Goal: Navigation & Orientation: Find specific page/section

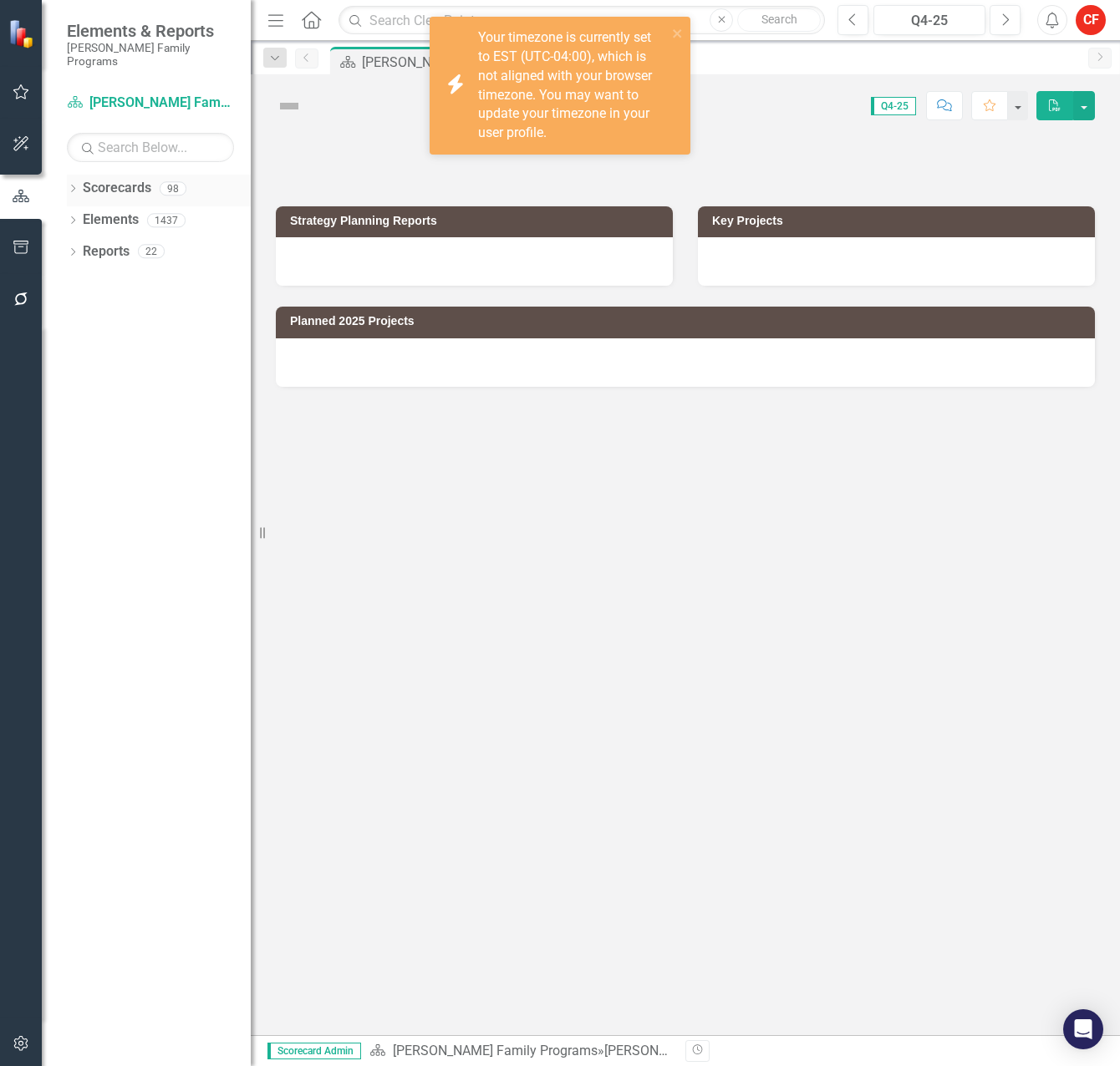
click at [74, 185] on icon "Dropdown" at bounding box center [72, 190] width 12 height 9
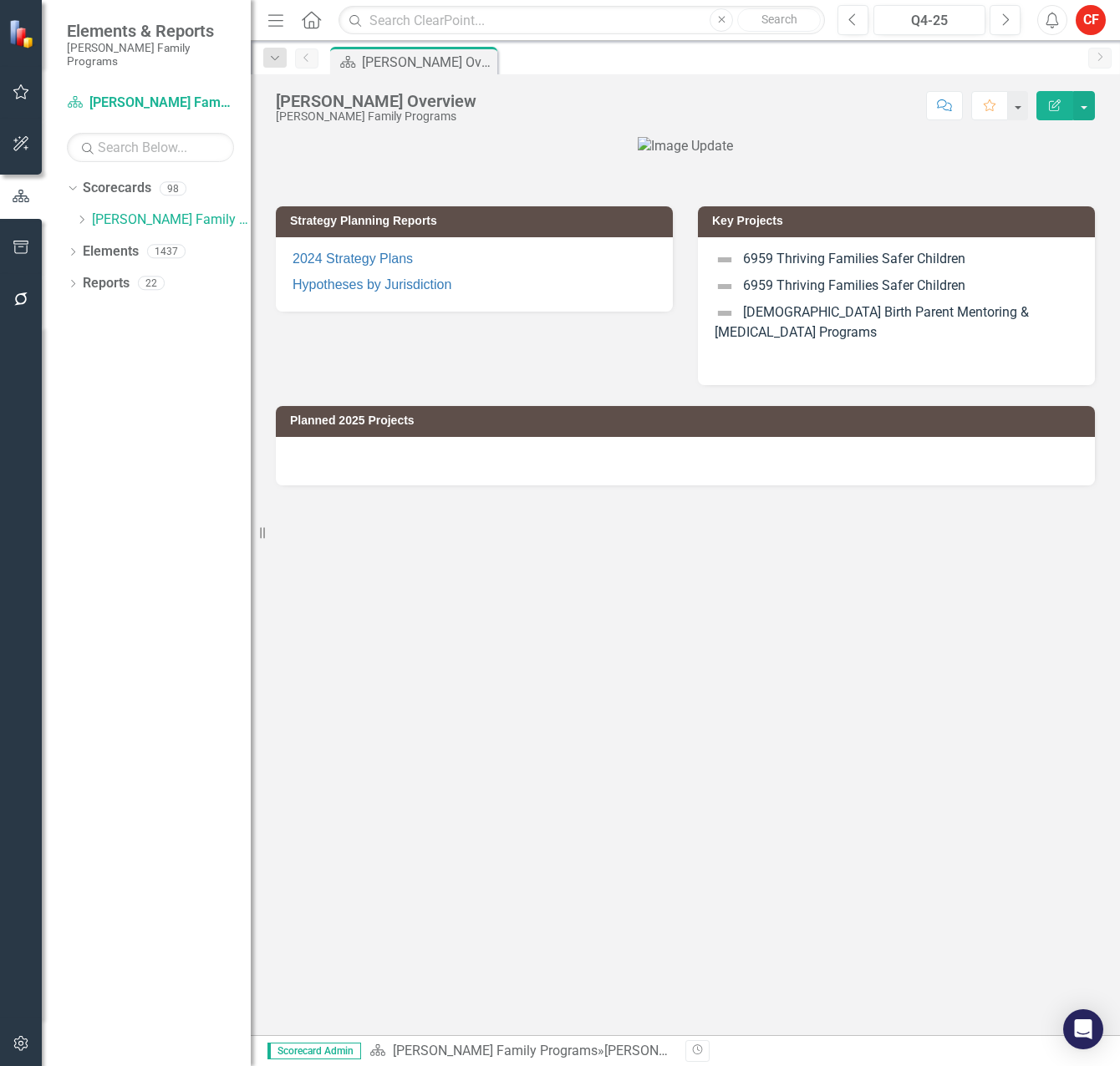
drag, startPoint x: 83, startPoint y: 204, endPoint x: 104, endPoint y: 341, distance: 138.6
click at [82, 215] on icon at bounding box center [82, 219] width 5 height 8
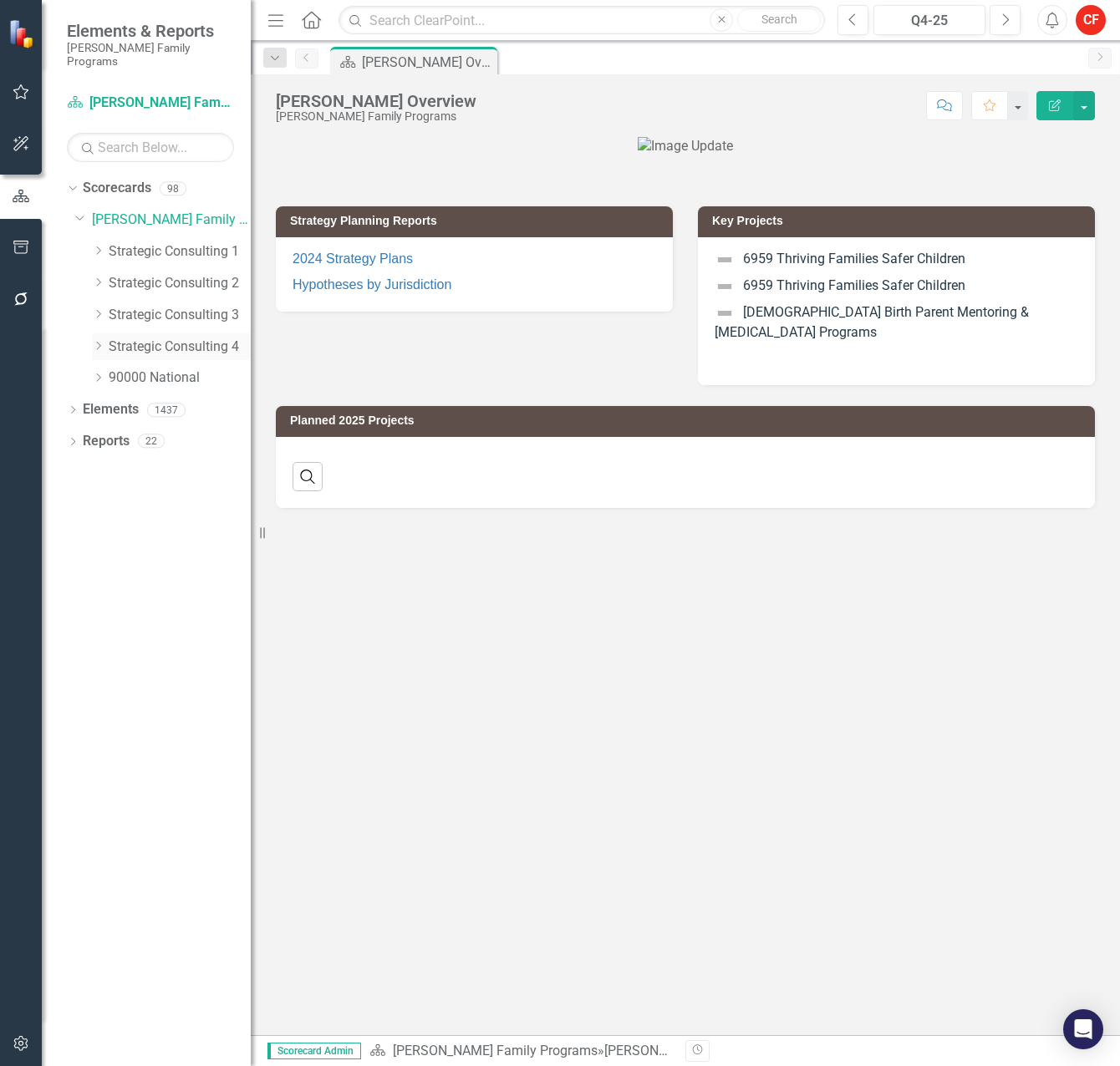
click at [102, 341] on icon "Dropdown" at bounding box center [99, 346] width 13 height 10
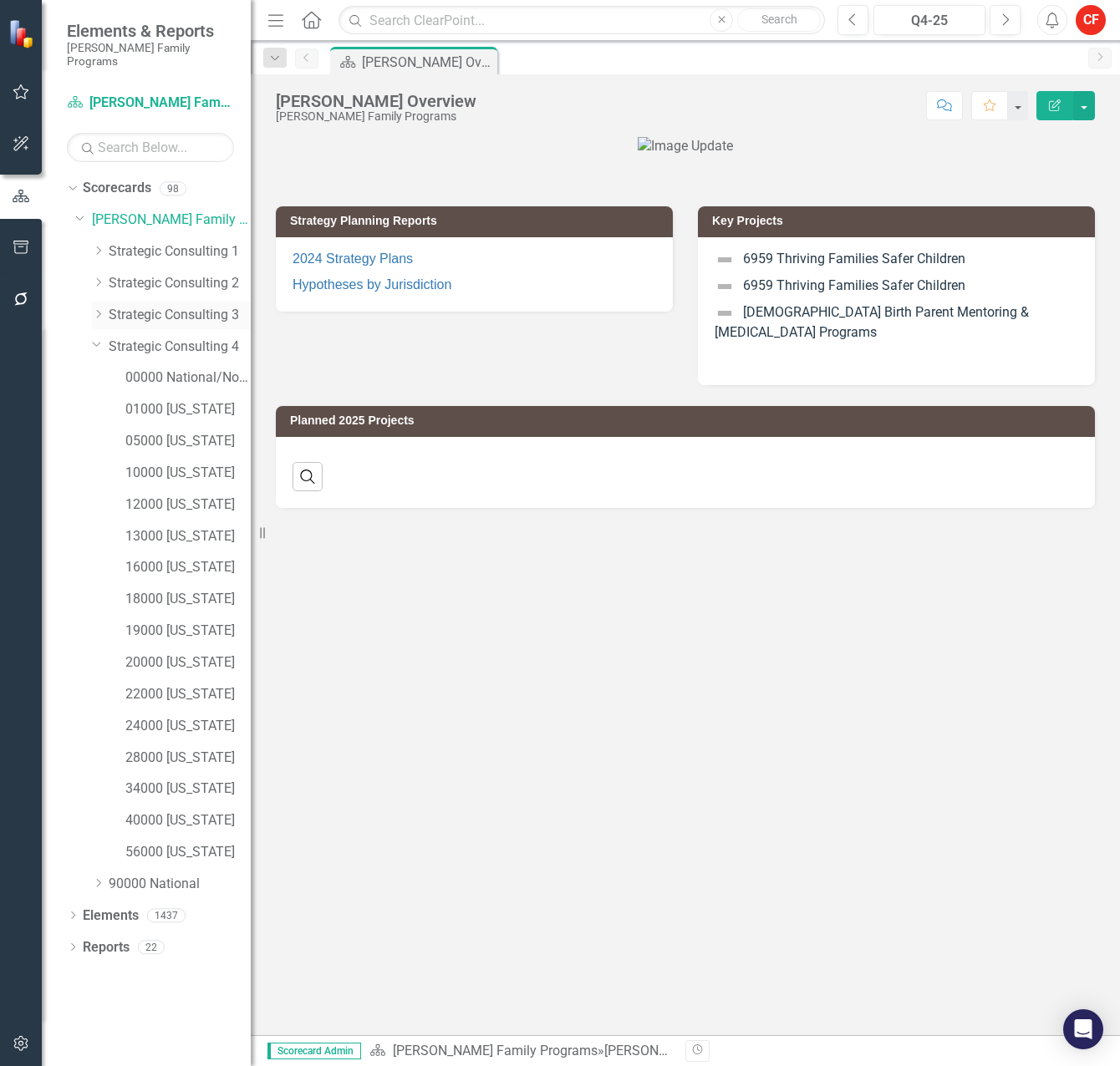
click at [97, 309] on icon "Dropdown" at bounding box center [99, 314] width 13 height 10
click at [97, 246] on icon "Dropdown" at bounding box center [99, 250] width 13 height 10
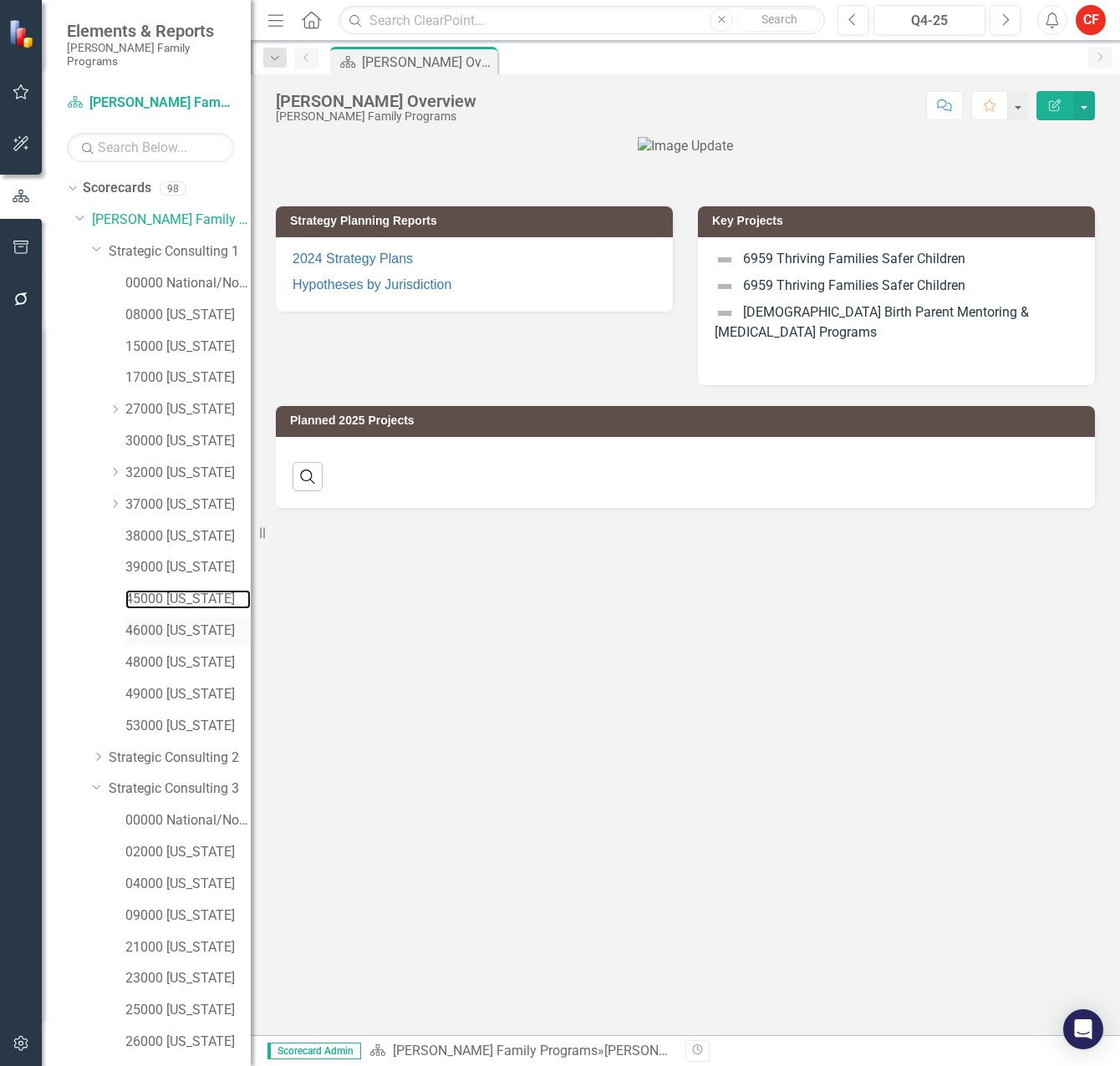
click at [166, 590] on link "45000 [US_STATE]" at bounding box center [187, 599] width 125 height 19
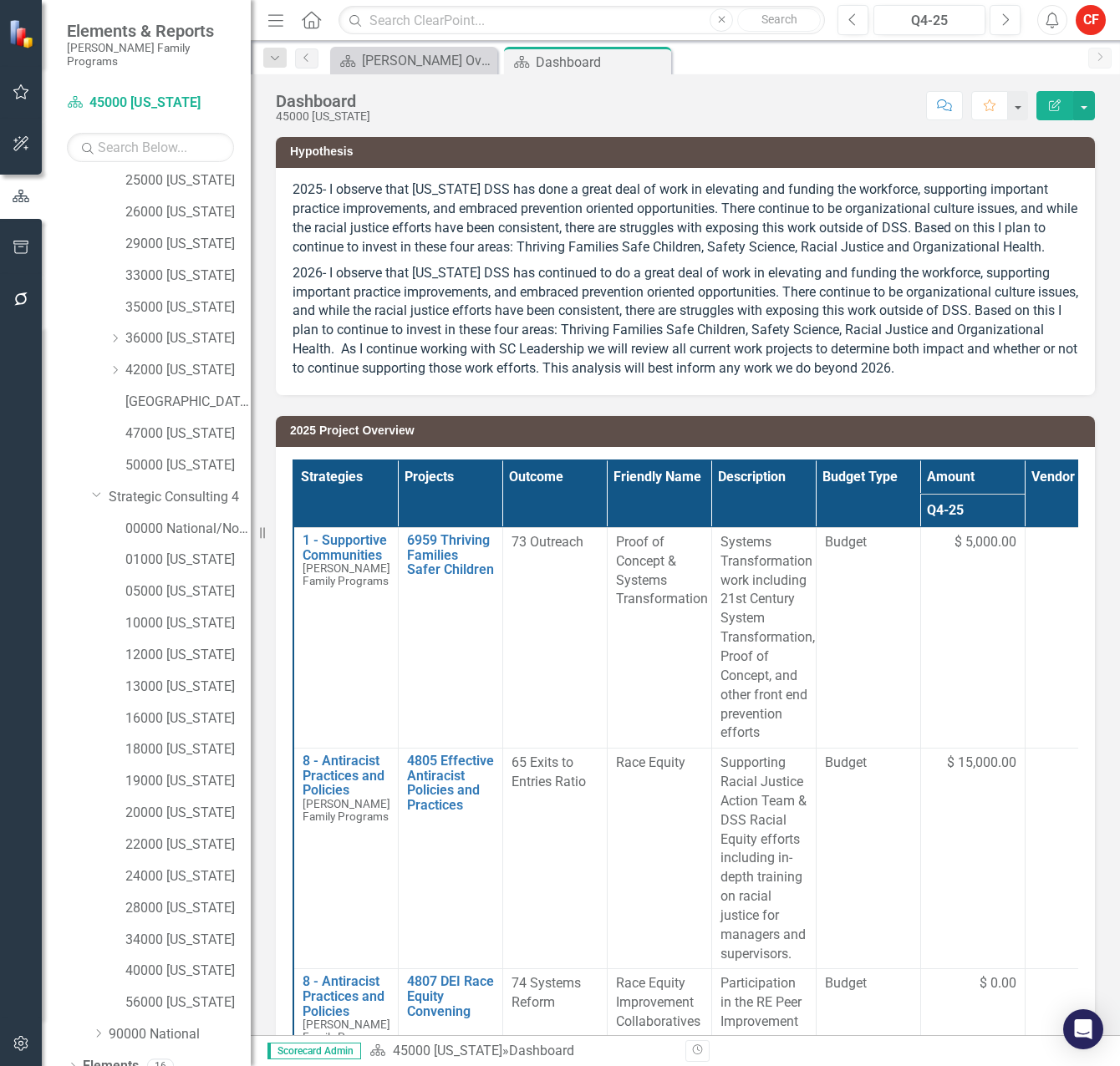
scroll to position [866, 0]
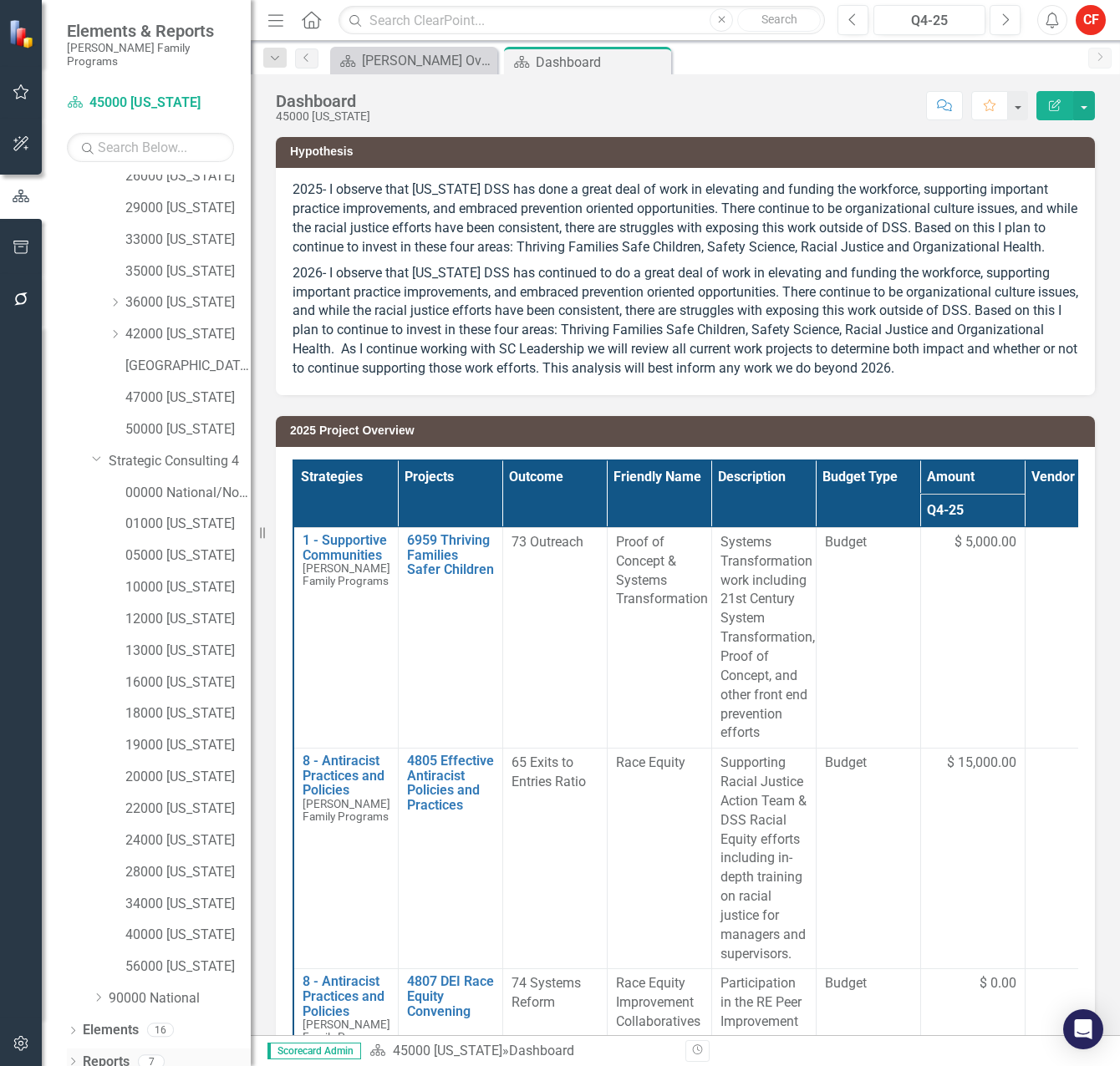
click at [75, 1059] on icon "Dropdown" at bounding box center [72, 1063] width 12 height 9
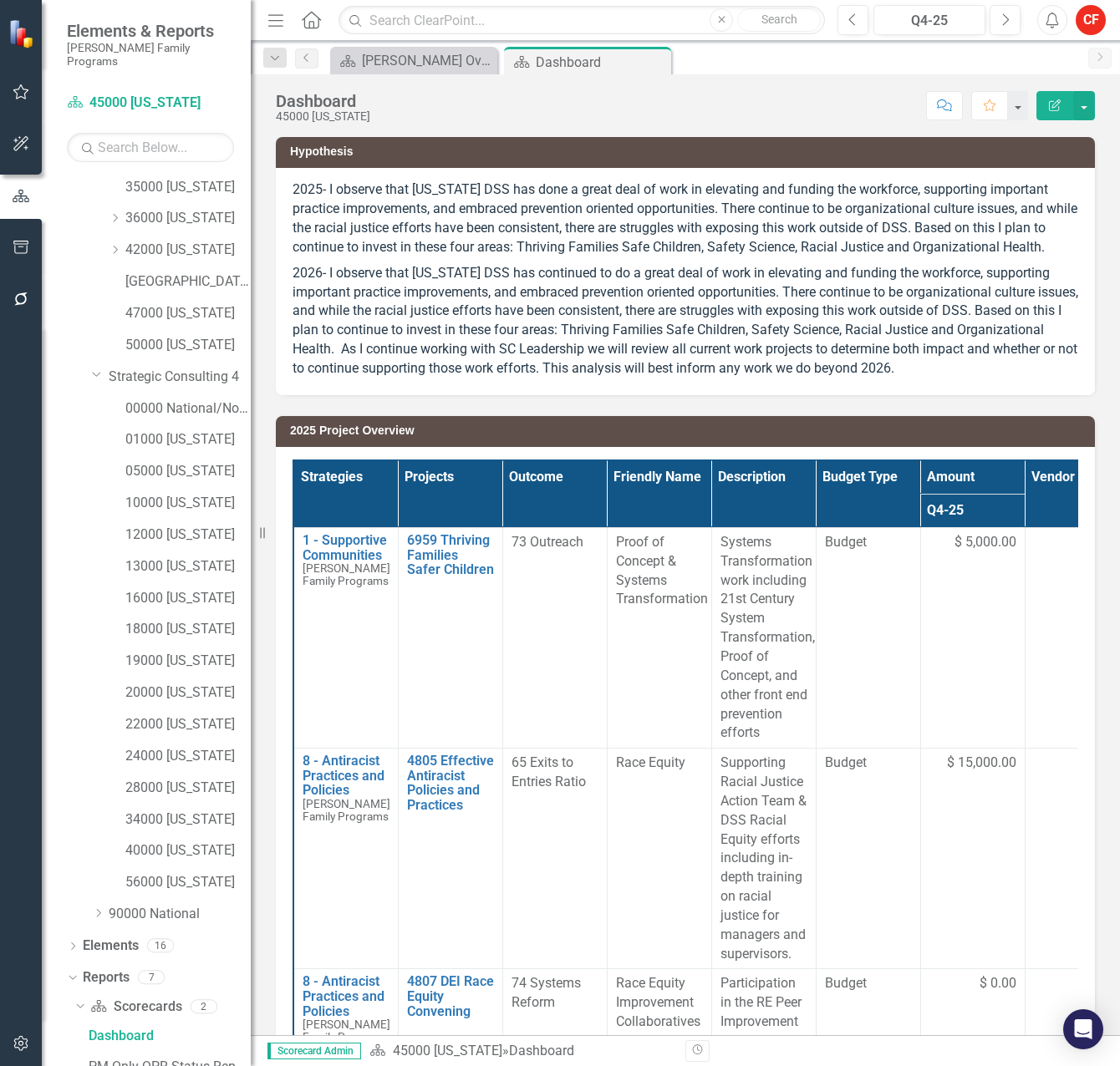
scroll to position [1074, 0]
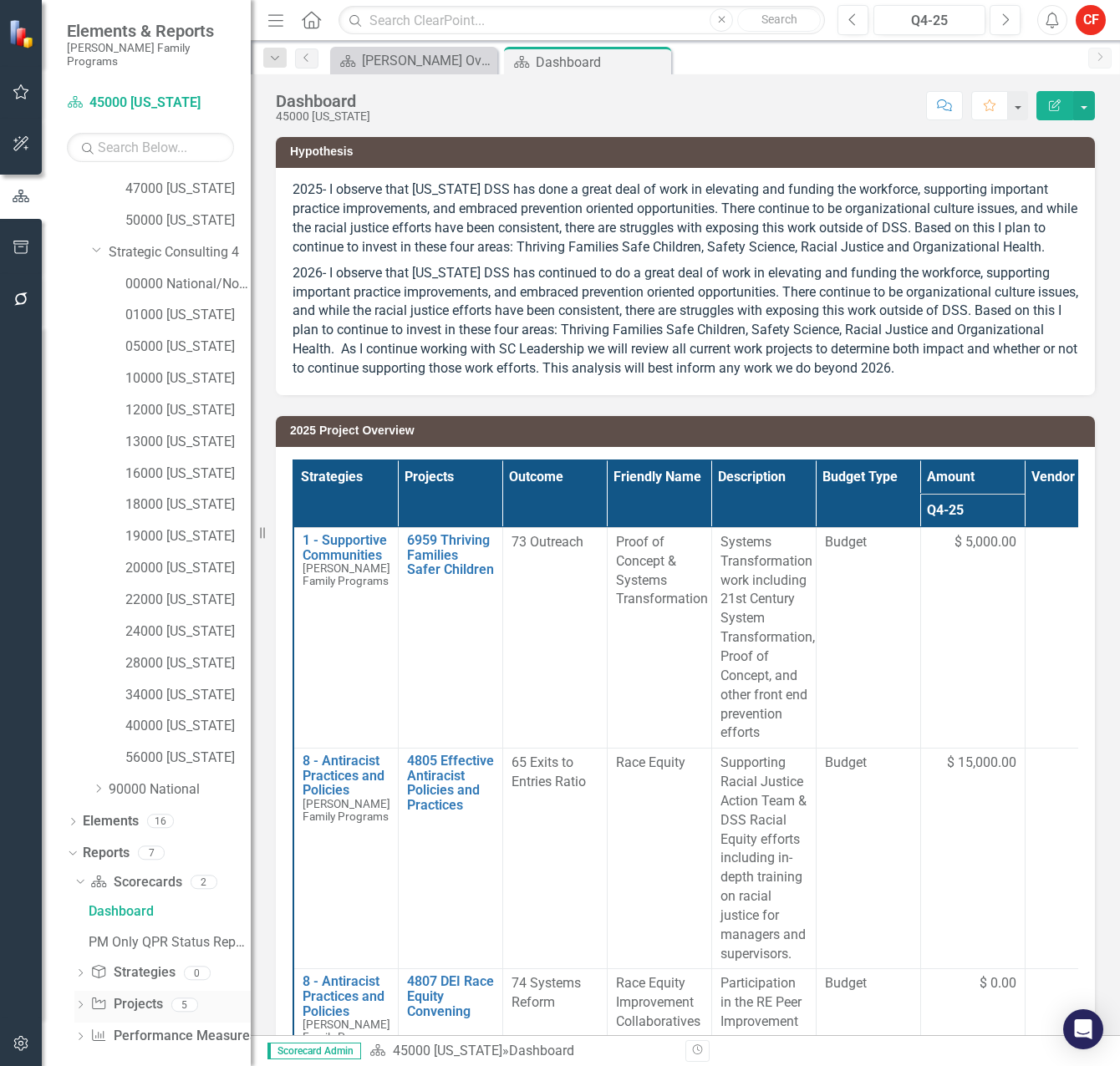
click at [85, 1002] on icon "Dropdown" at bounding box center [79, 1007] width 12 height 9
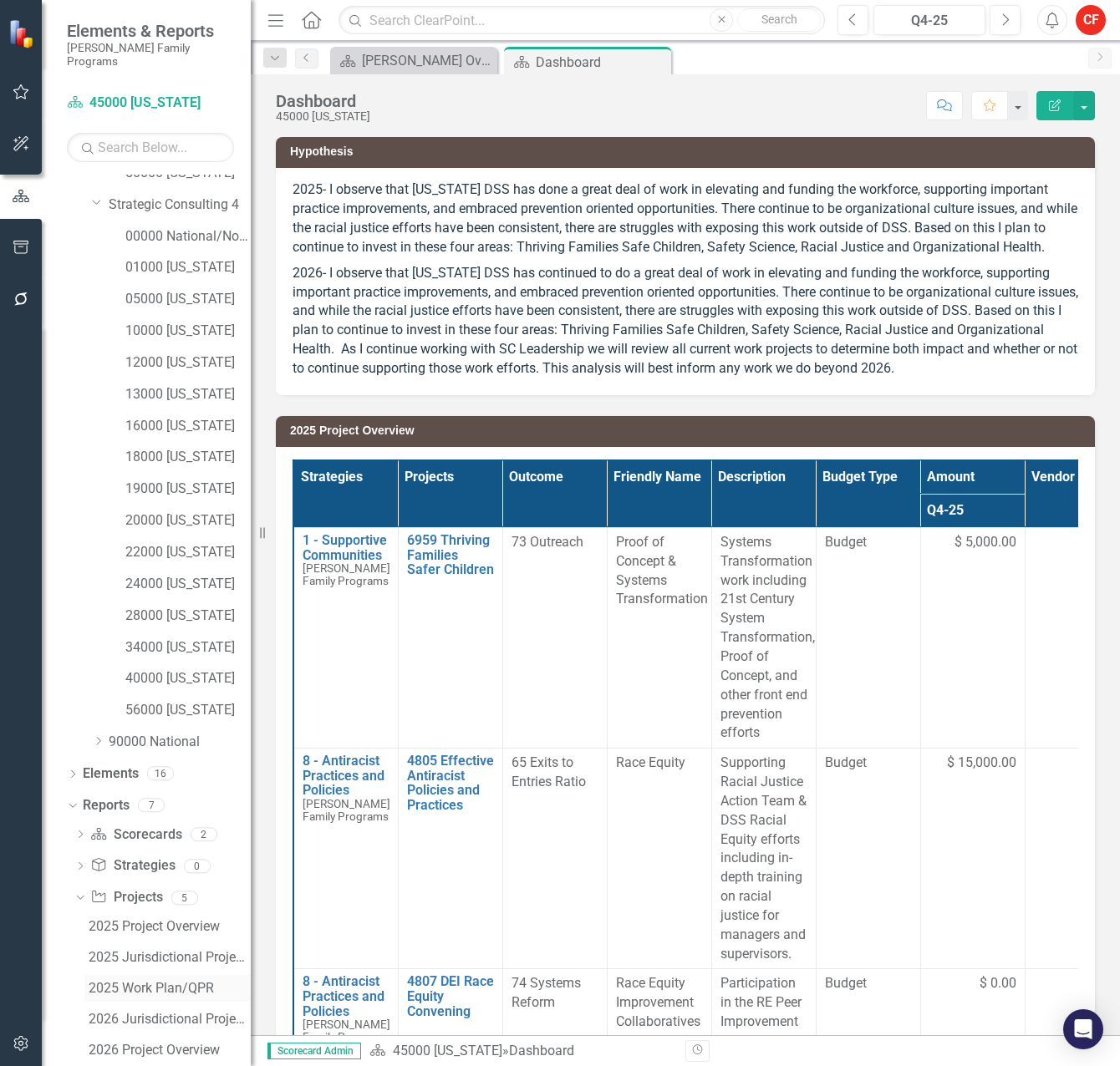
scroll to position [1167, 0]
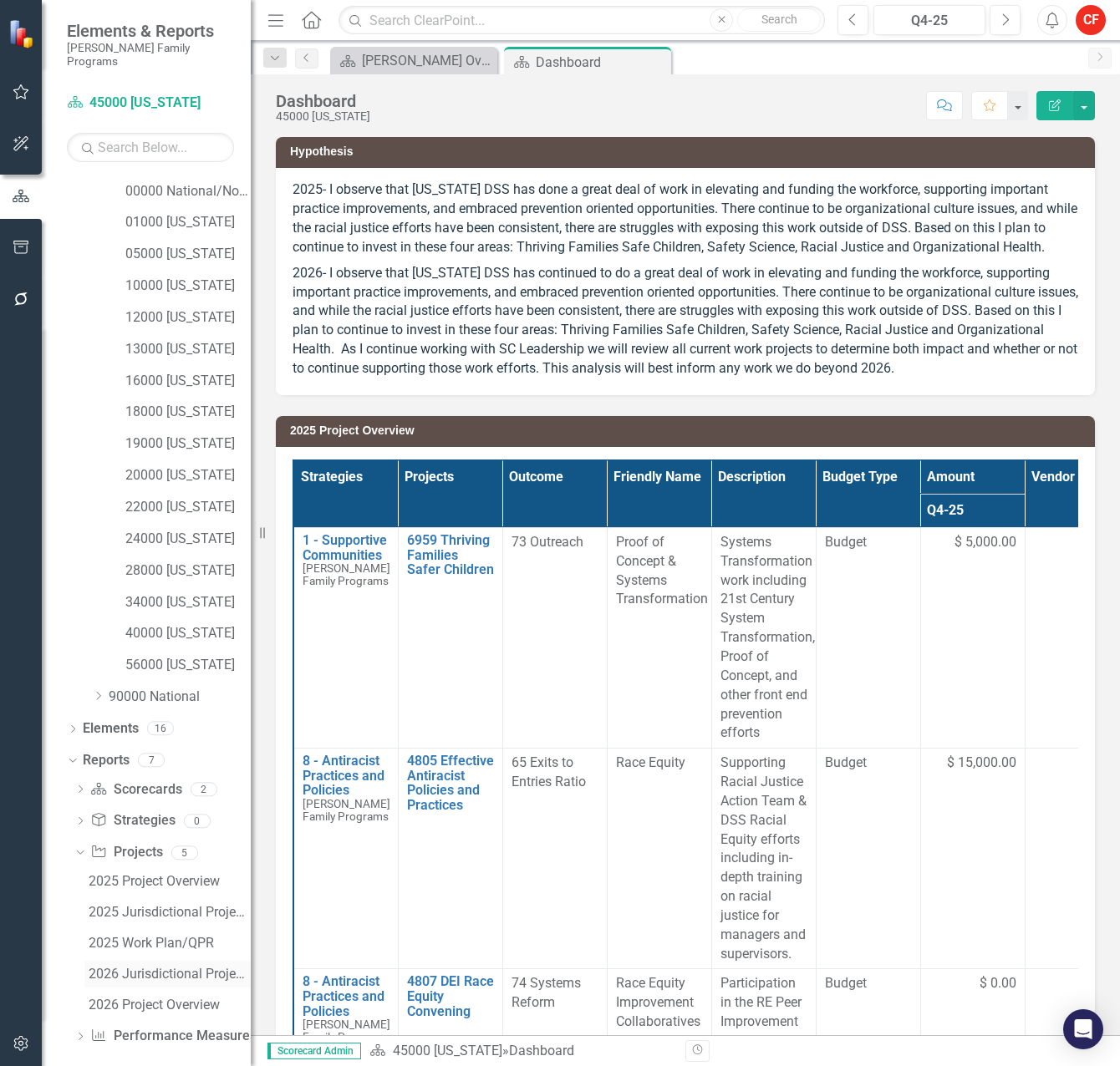
click at [136, 967] on div "2026 Jurisdictional Projects Assessment" at bounding box center [170, 974] width 162 height 15
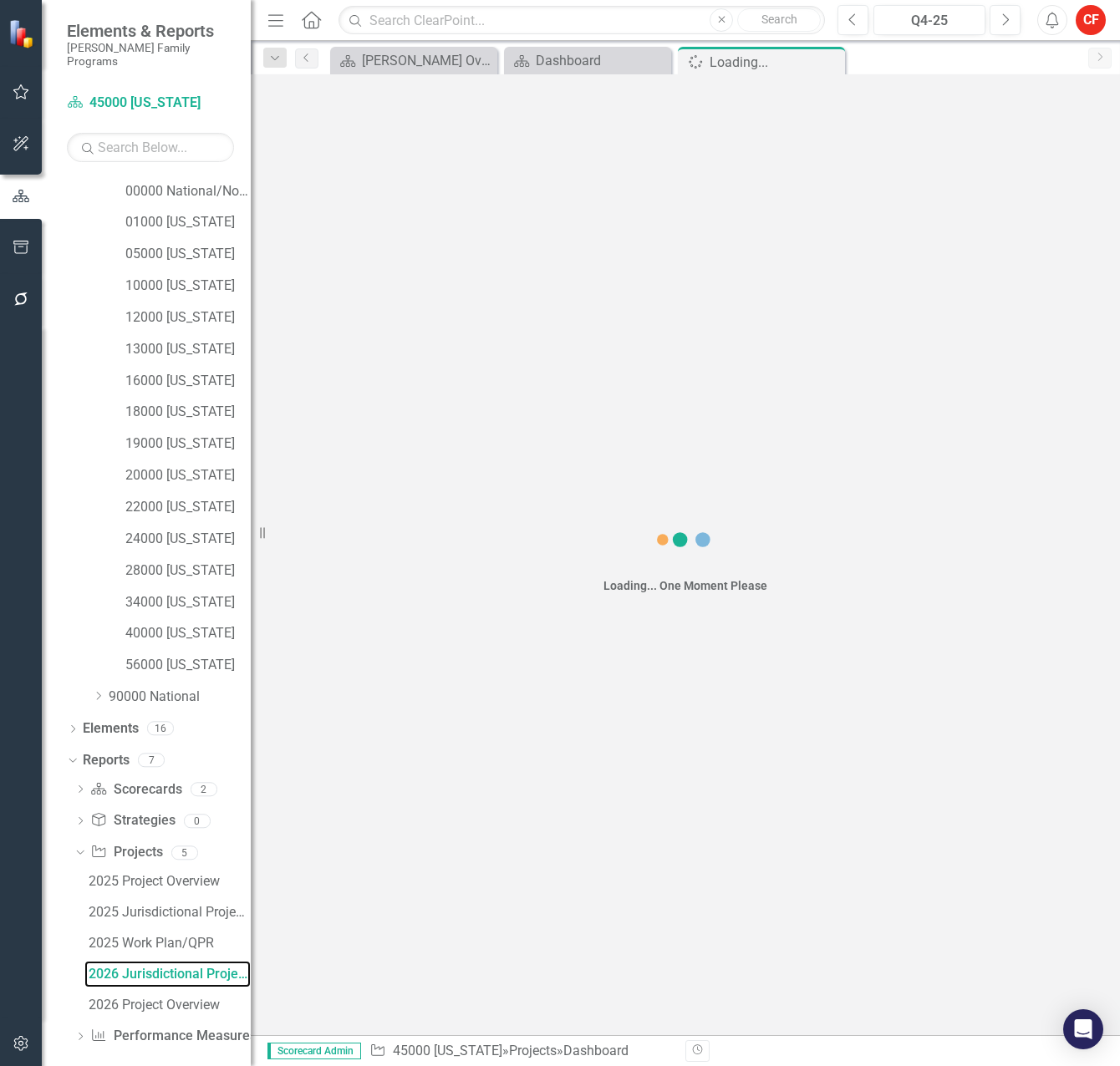
scroll to position [1075, 0]
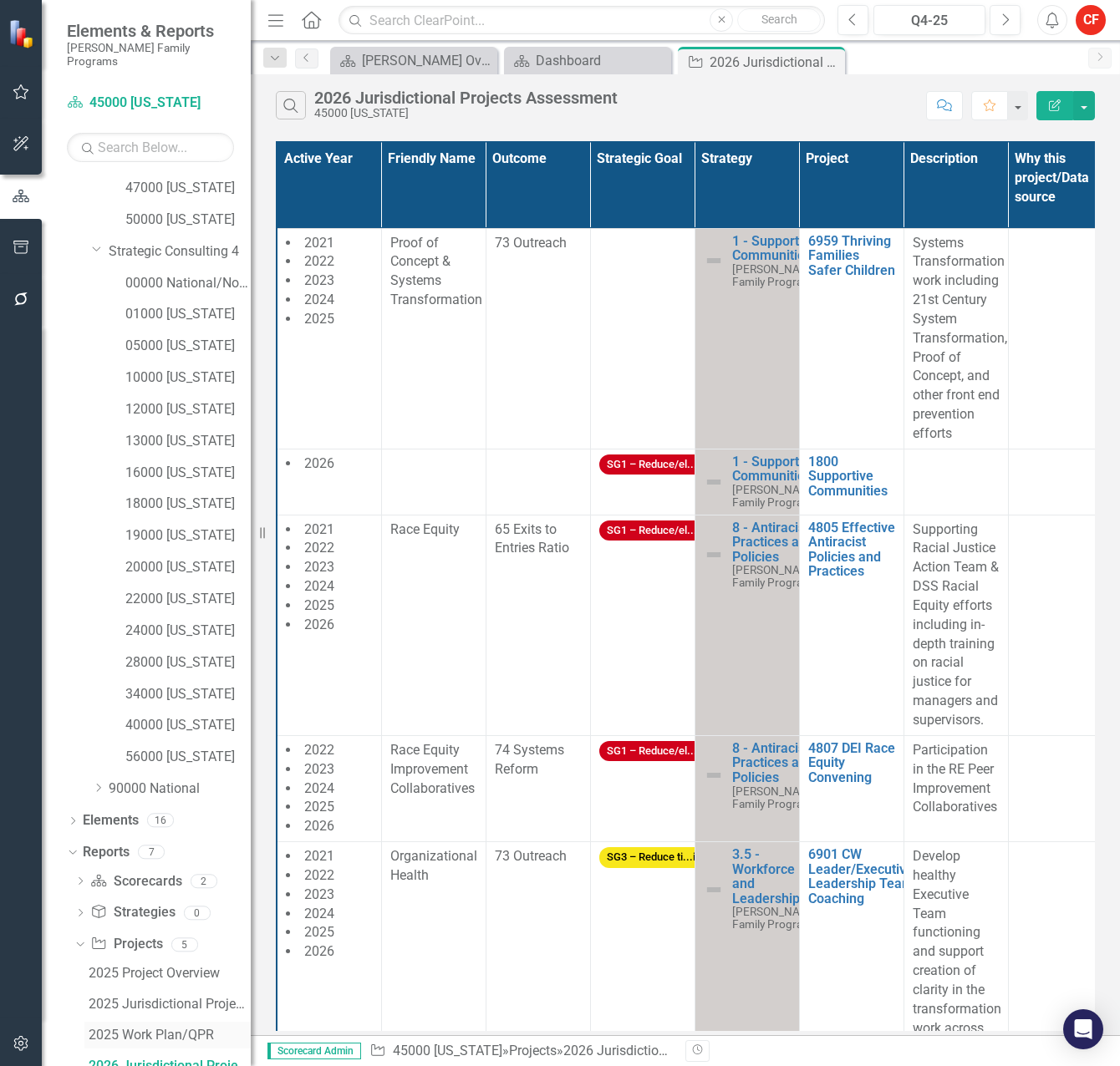
drag, startPoint x: 164, startPoint y: 1020, endPoint x: 175, endPoint y: 1015, distance: 12.1
click at [164, 1028] on div "2025 Work Plan/QPR" at bounding box center [170, 1035] width 162 height 15
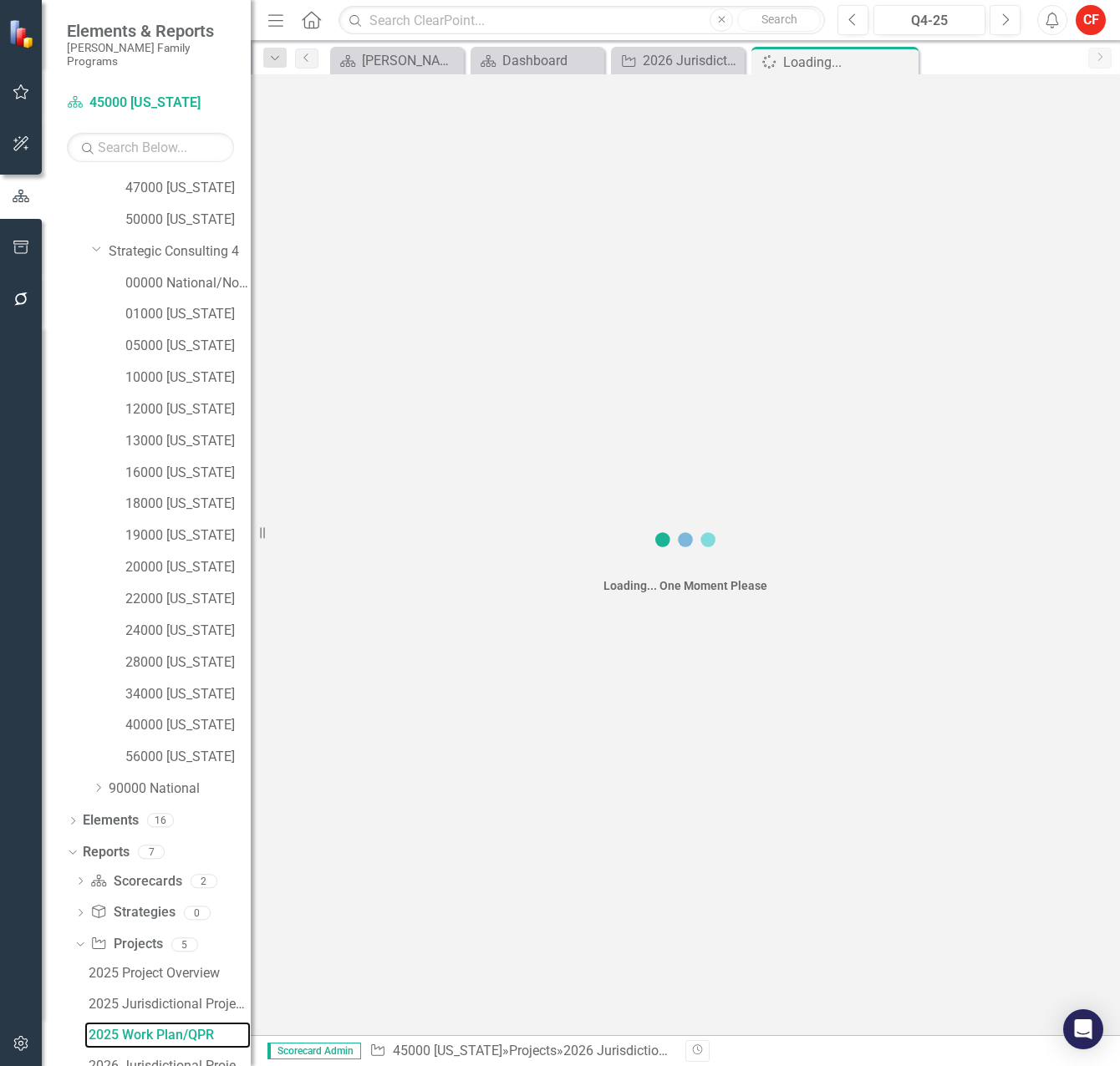
scroll to position [1044, 0]
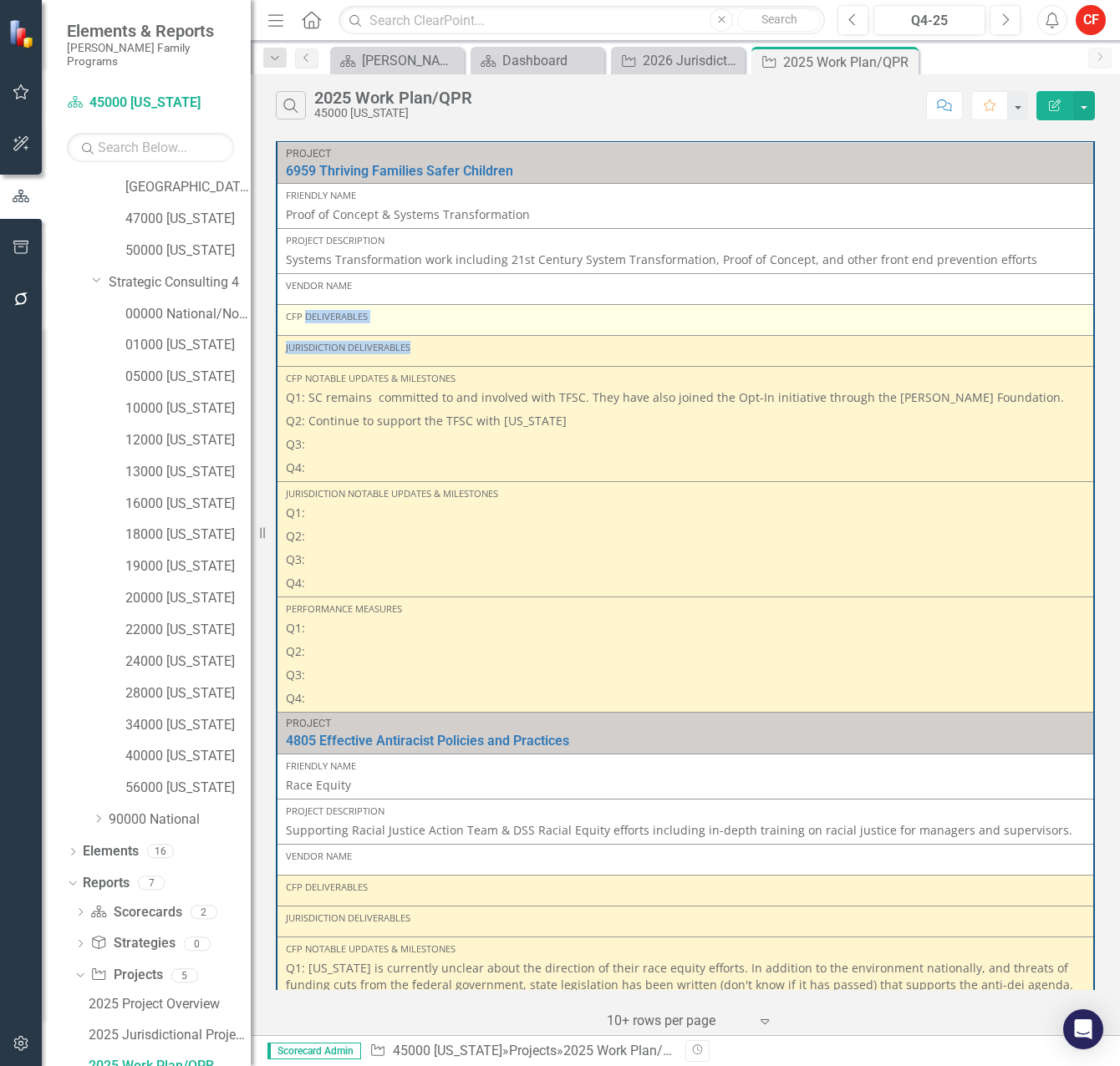
drag, startPoint x: 413, startPoint y: 351, endPoint x: 304, endPoint y: 311, distance: 116.1
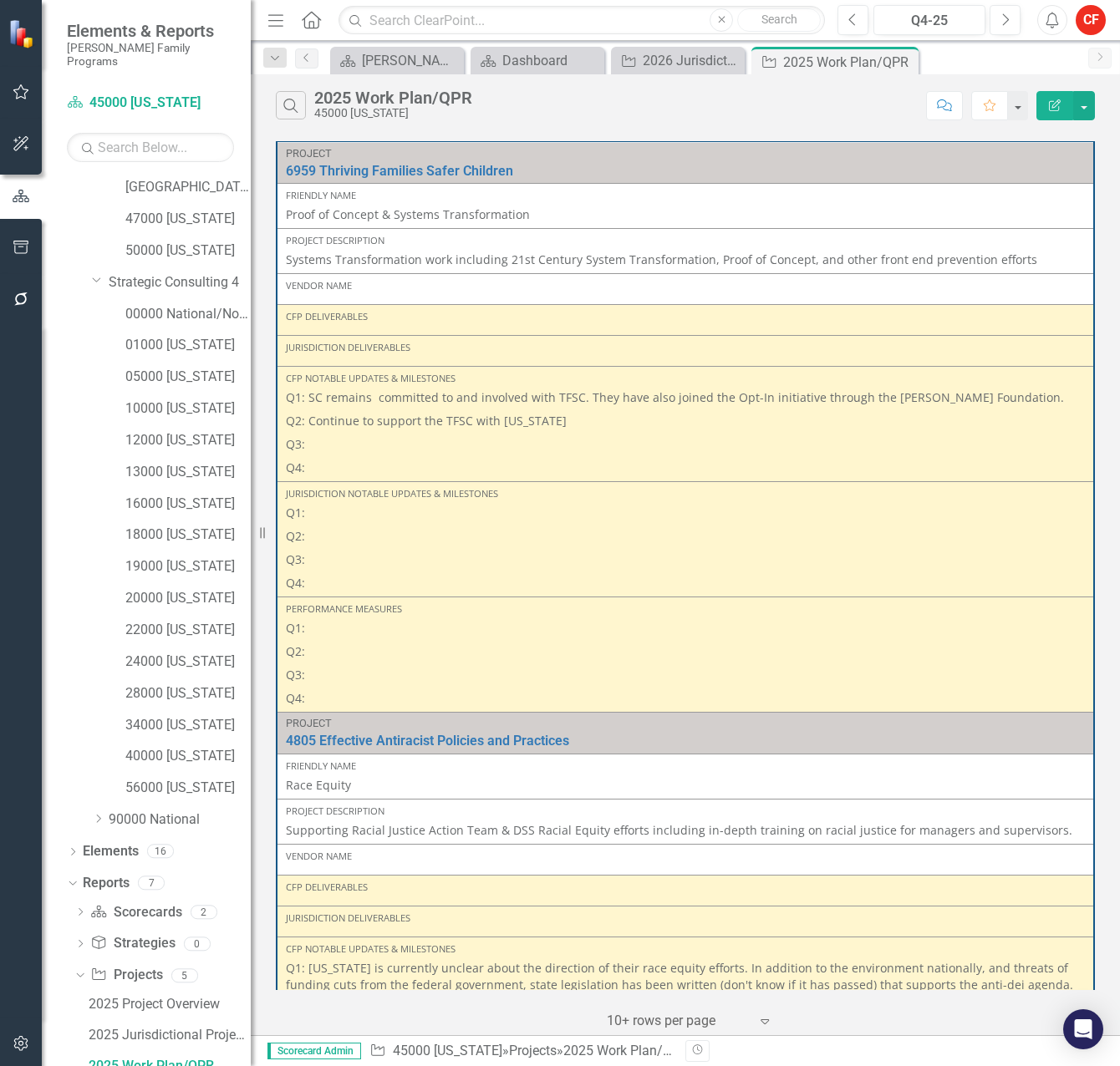
click at [560, 103] on div "Search 2025 Work Plan/QPR 45000 [US_STATE]" at bounding box center [596, 105] width 642 height 28
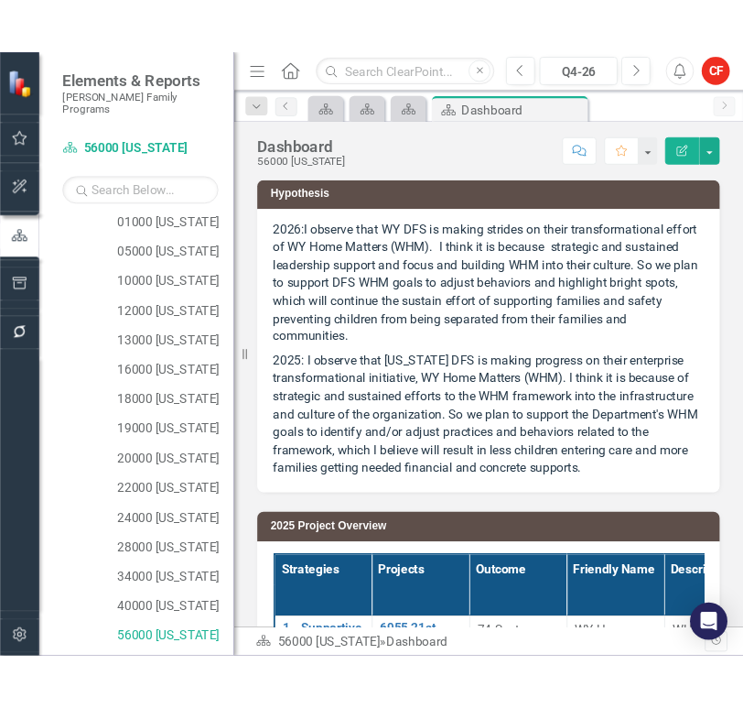
scroll to position [250, 0]
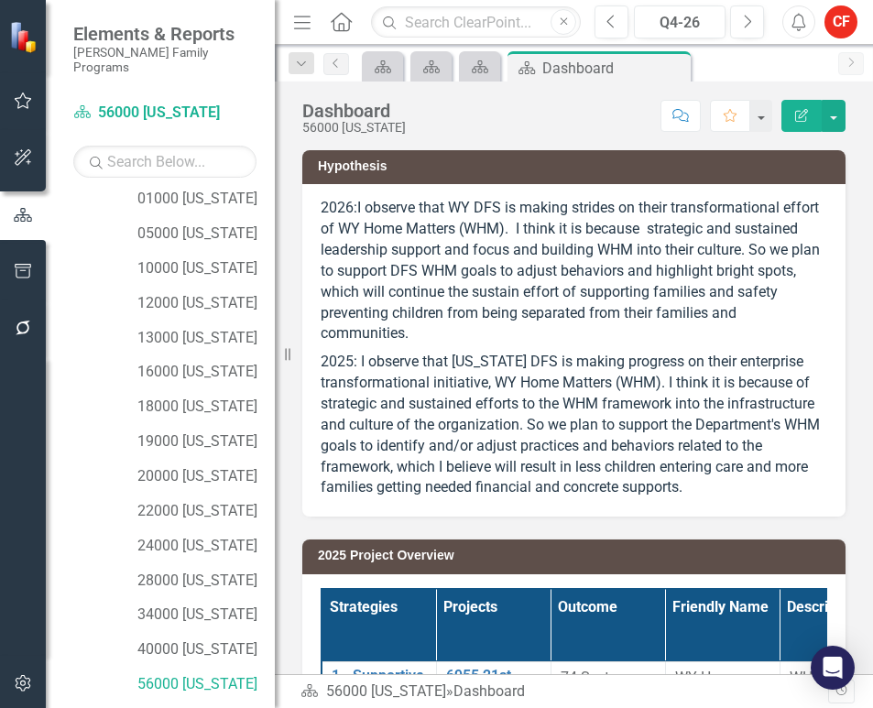
click at [68, 469] on div "Dropdown Scorecards 98 Dropdown Casey Family Programs Dropdown Strategic Consul…" at bounding box center [160, 449] width 229 height 516
drag, startPoint x: 11, startPoint y: 441, endPoint x: 38, endPoint y: 453, distance: 29.9
click at [11, 441] on div at bounding box center [23, 506] width 46 height 298
drag, startPoint x: 275, startPoint y: 364, endPoint x: 164, endPoint y: 347, distance: 112.1
click at [164, 347] on div "Elements & Reports Casey Family Programs Scorecard 56000 Wyoming Search Dropdow…" at bounding box center [137, 354] width 275 height 708
